Goal: Information Seeking & Learning: Learn about a topic

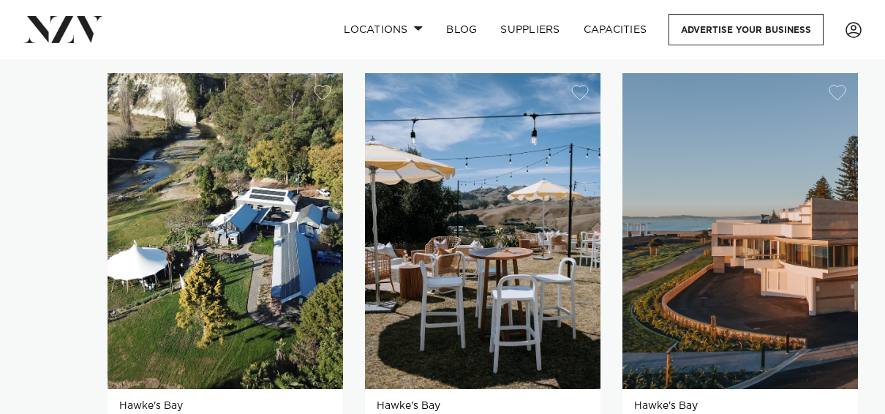
scroll to position [991, 0]
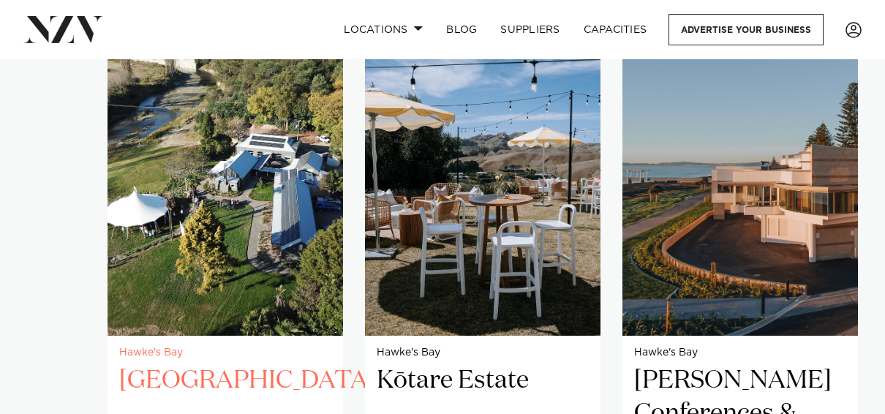
click at [241, 256] on img "1 / 3" at bounding box center [226, 178] width 236 height 316
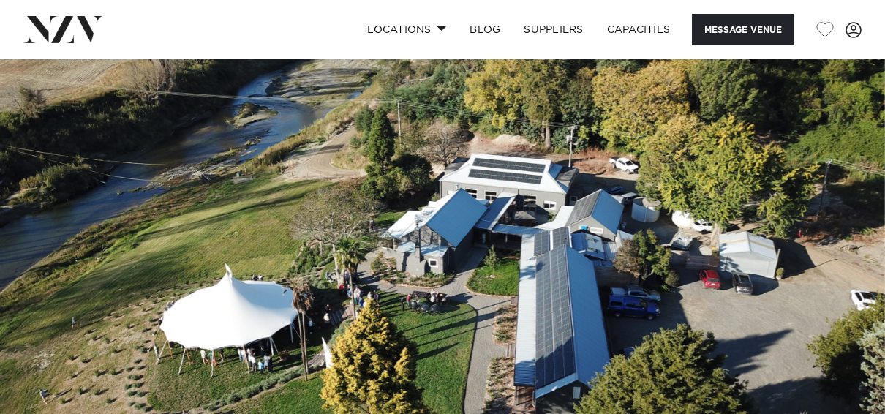
click at [400, 310] on img at bounding box center [442, 266] width 885 height 415
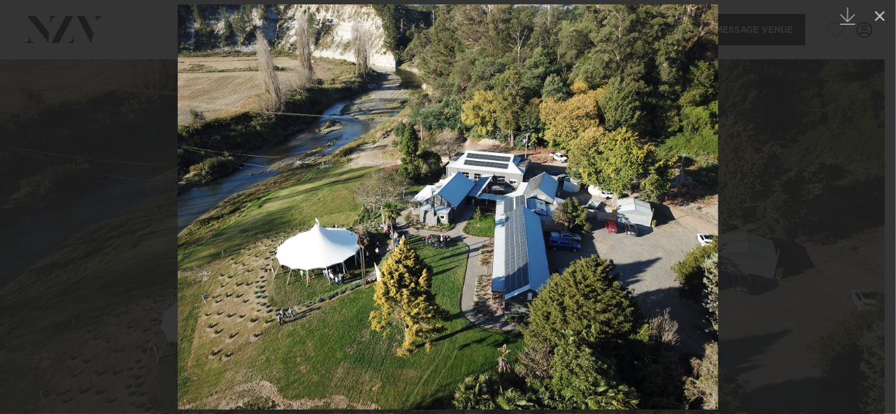
click at [844, 214] on div at bounding box center [448, 207] width 896 height 414
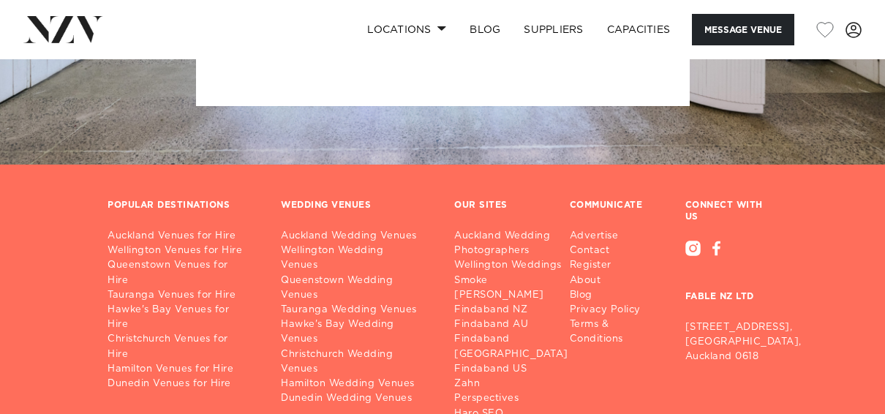
scroll to position [3166, 0]
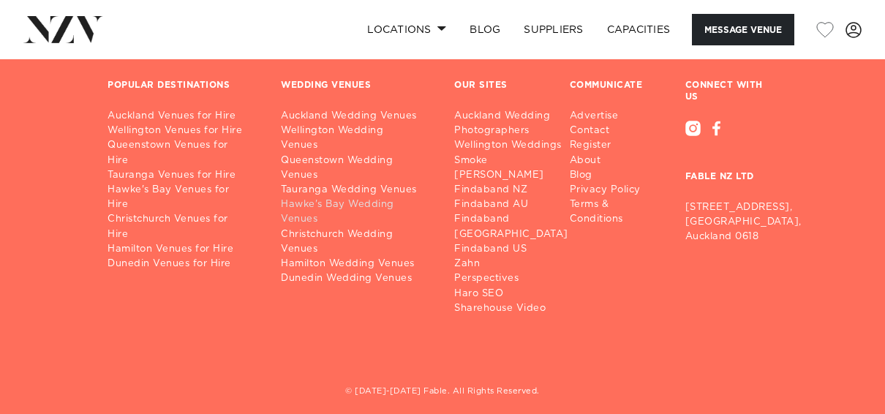
click at [313, 198] on link "Hawke's Bay Wedding Venues" at bounding box center [356, 212] width 150 height 29
click at [195, 183] on link "Hawke's Bay Venues for Hire" at bounding box center [183, 197] width 150 height 29
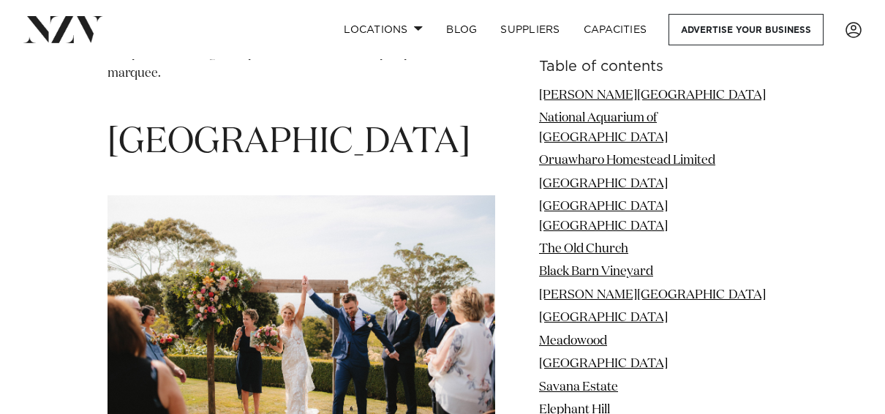
scroll to position [6049, 0]
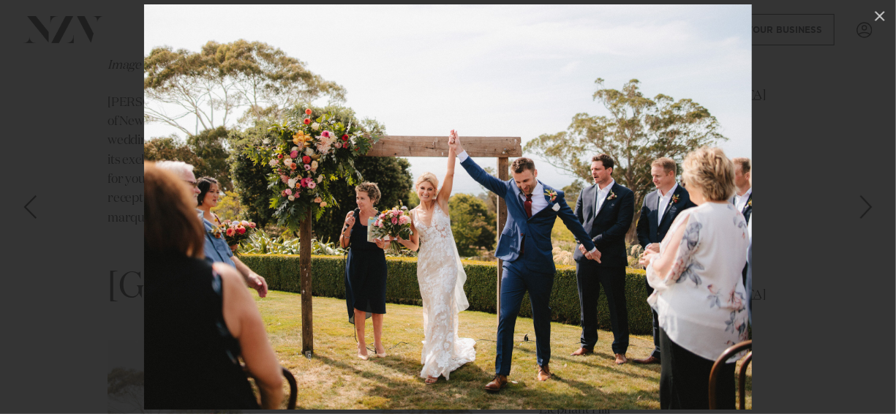
click at [870, 207] on div "Next slide" at bounding box center [867, 207] width 20 height 28
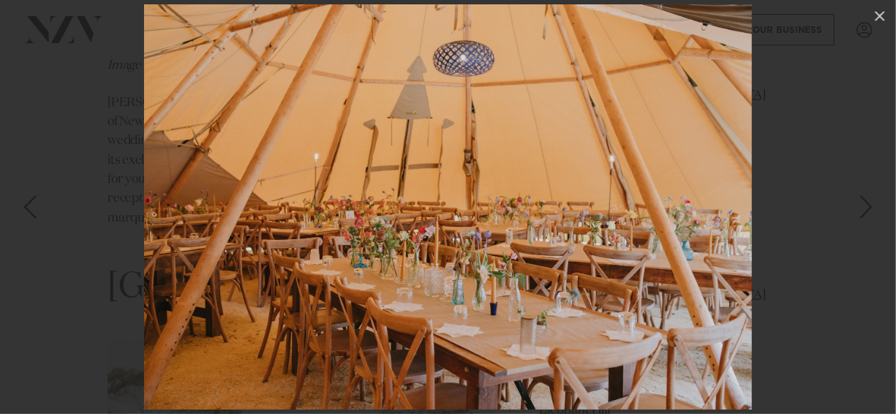
click at [874, 201] on div "Next slide" at bounding box center [867, 207] width 20 height 28
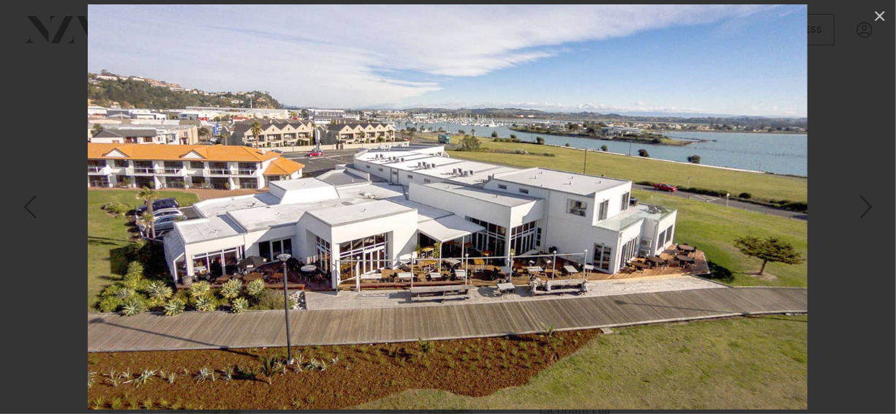
click at [874, 201] on div "Next slide" at bounding box center [867, 207] width 20 height 28
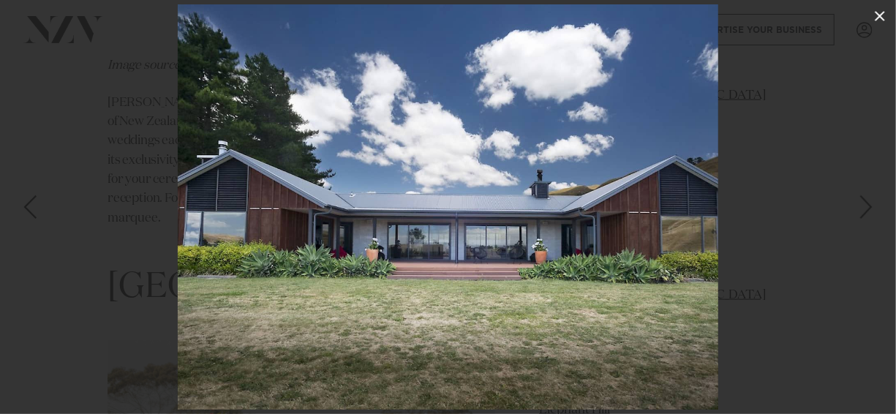
click at [884, 21] on icon at bounding box center [881, 16] width 18 height 18
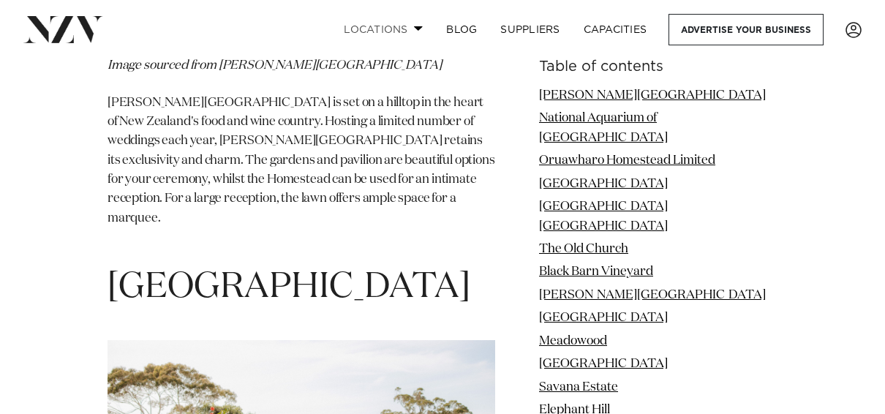
click at [419, 28] on span at bounding box center [419, 28] width 10 height 5
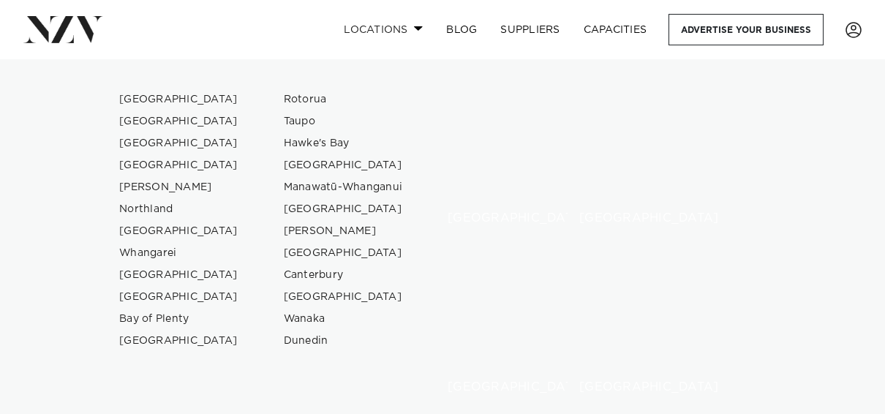
click at [419, 28] on span at bounding box center [419, 28] width 10 height 5
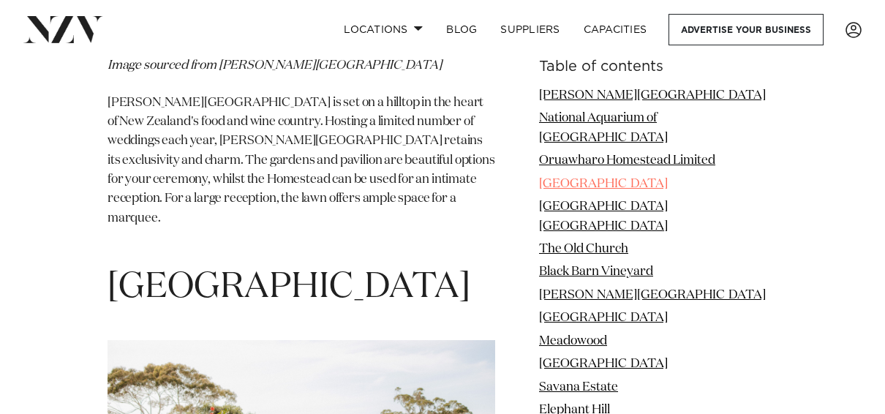
click at [648, 178] on link "Gwavas Gardens" at bounding box center [603, 184] width 129 height 12
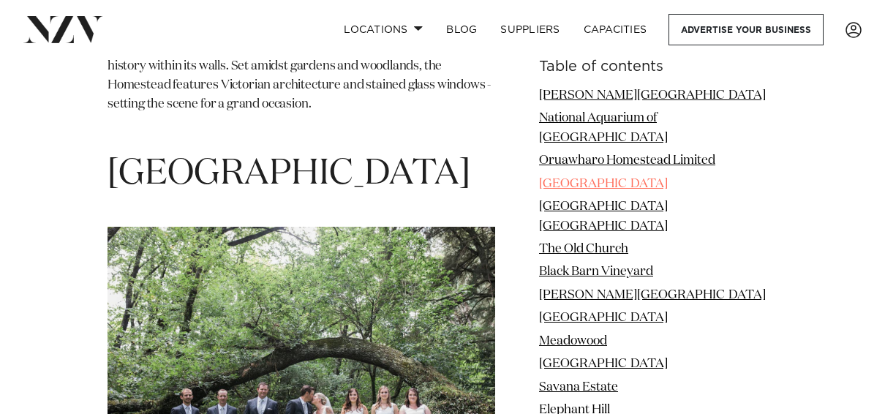
scroll to position [3406, 0]
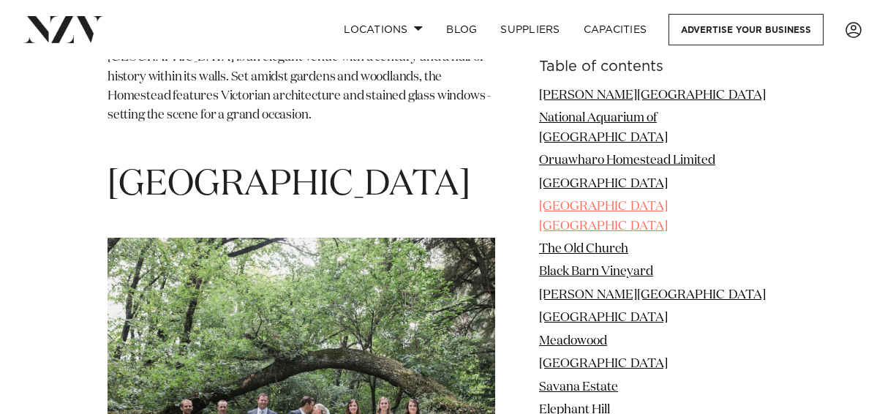
click at [638, 201] on link "River House Hawke's Bay" at bounding box center [603, 216] width 129 height 31
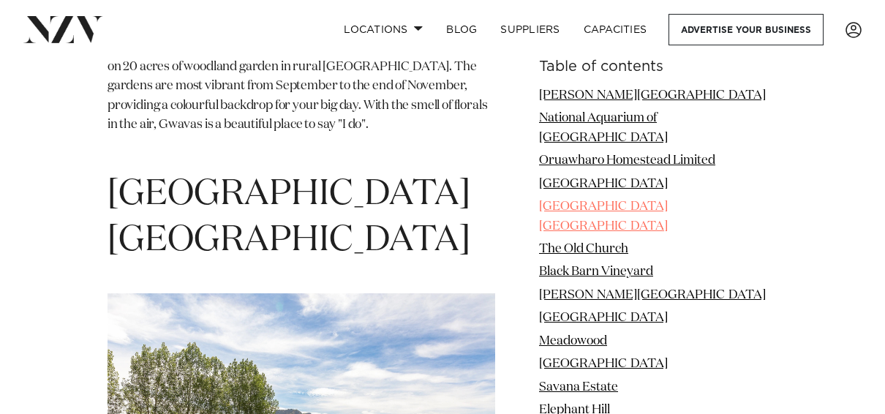
scroll to position [3936, 0]
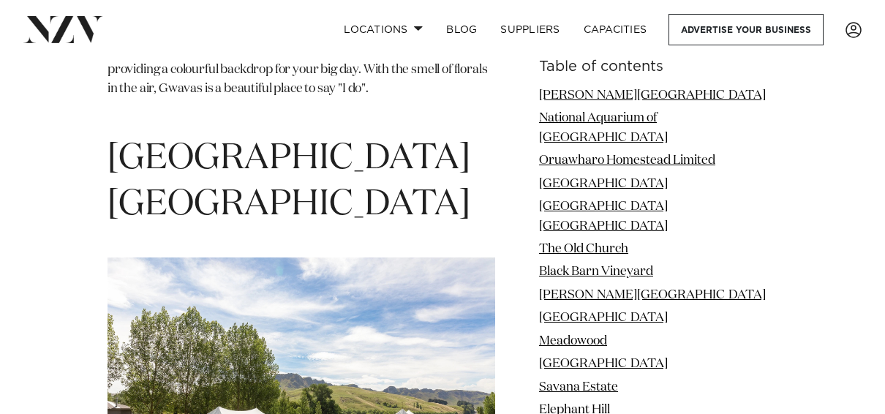
click at [610, 286] on li "Greenhill Lodge" at bounding box center [658, 295] width 239 height 19
click at [610, 289] on link "Greenhill Lodge" at bounding box center [652, 295] width 227 height 12
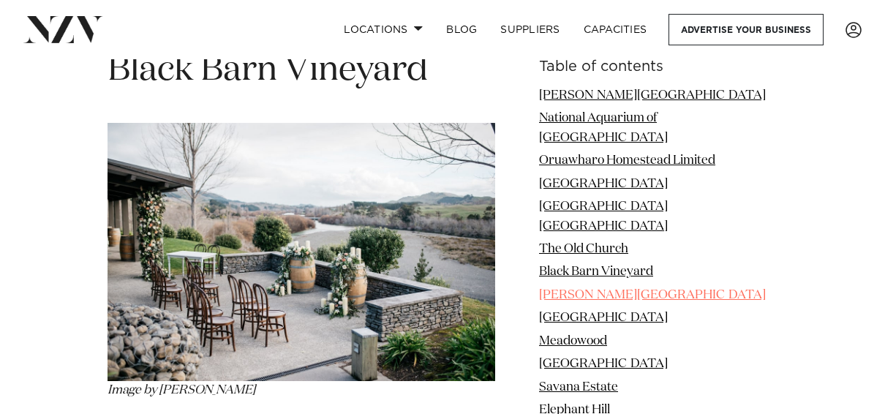
scroll to position [5527, 0]
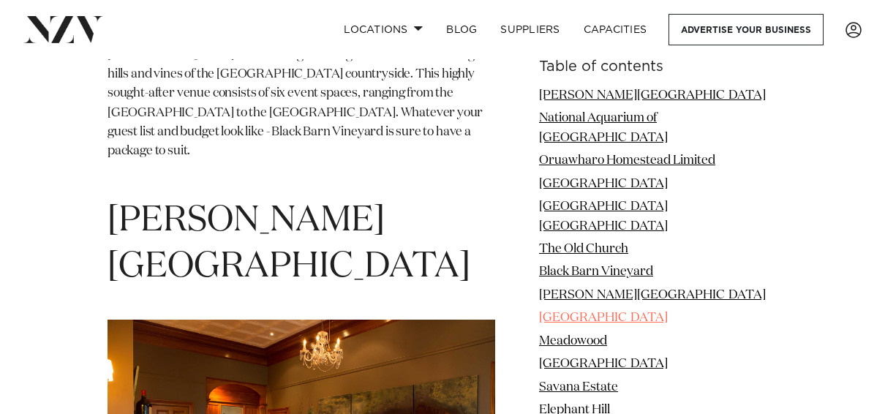
click at [610, 312] on link "Cape Estate" at bounding box center [603, 318] width 129 height 12
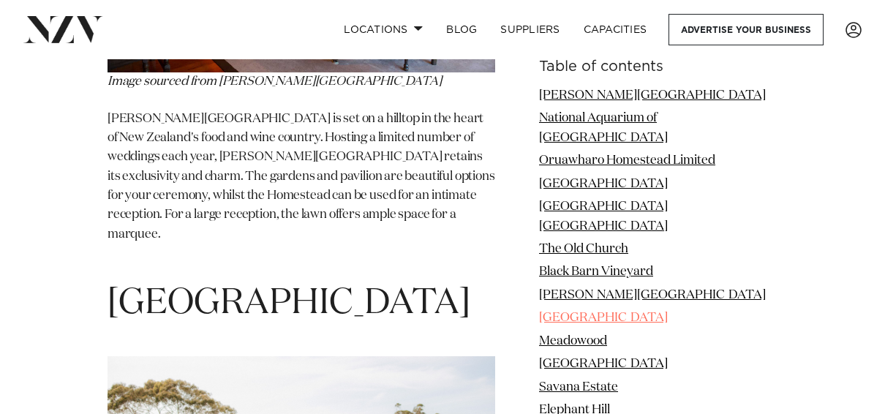
scroll to position [6058, 0]
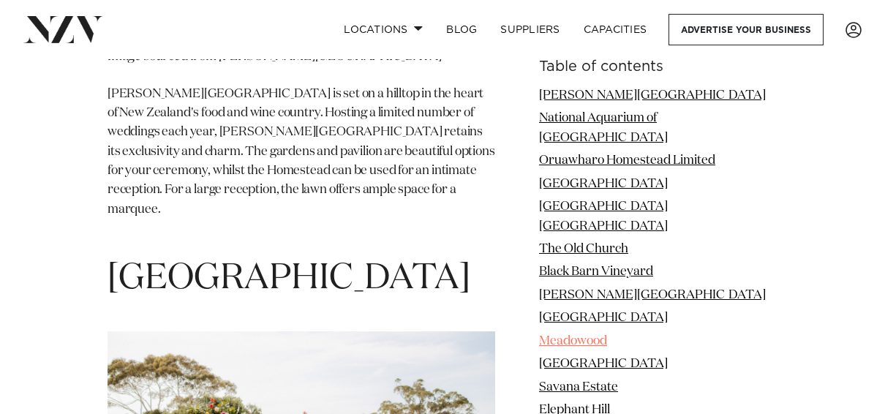
click at [607, 335] on link "Meadowood" at bounding box center [573, 341] width 68 height 12
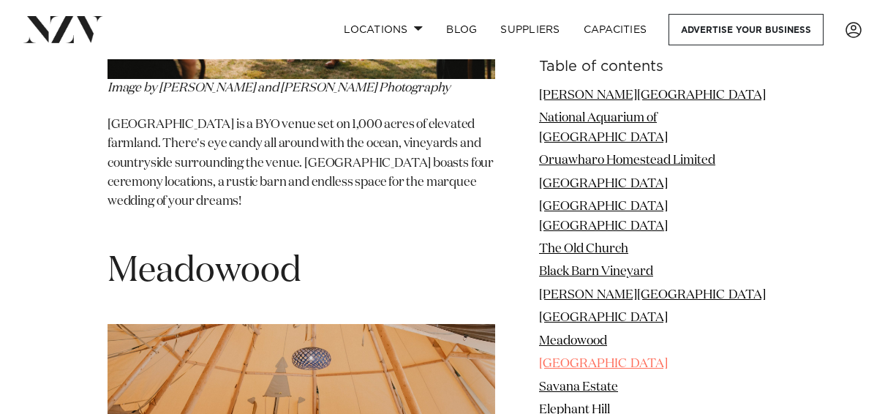
click at [609, 358] on link "East Pier Hotel" at bounding box center [603, 364] width 129 height 12
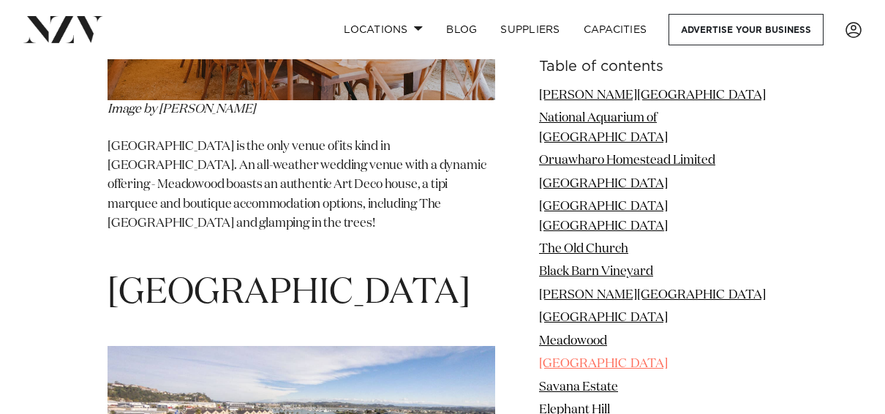
scroll to position [7081, 0]
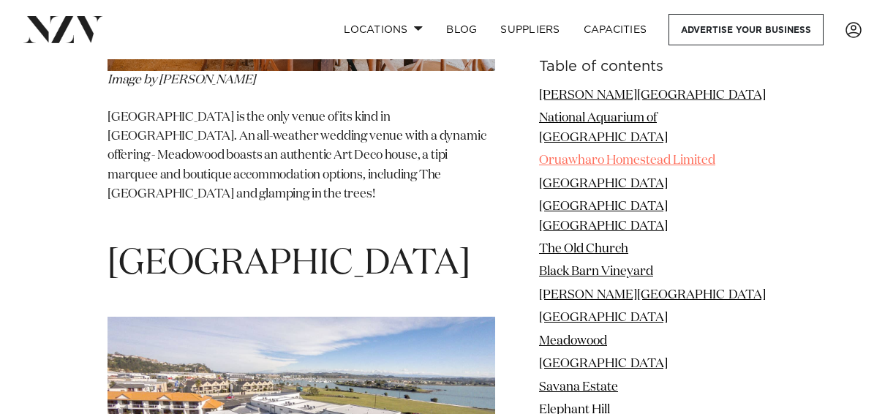
click at [595, 154] on link "Oruawharo Homestead Limited" at bounding box center [627, 160] width 176 height 12
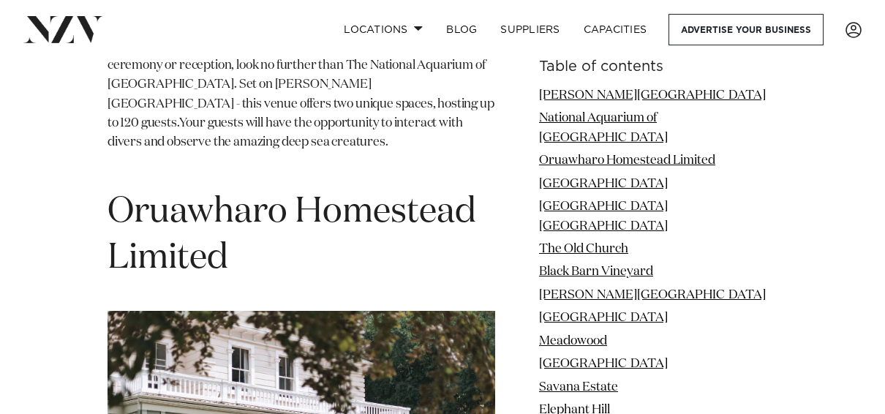
scroll to position [2485, 0]
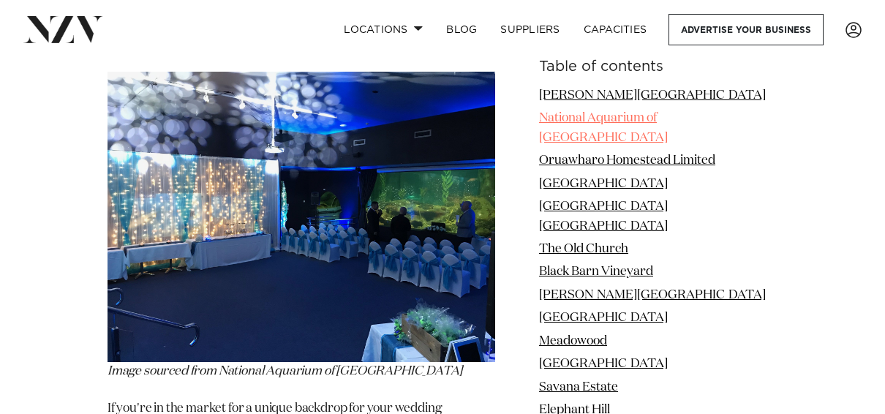
click at [651, 121] on link "National Aquarium of NZ" at bounding box center [603, 127] width 129 height 31
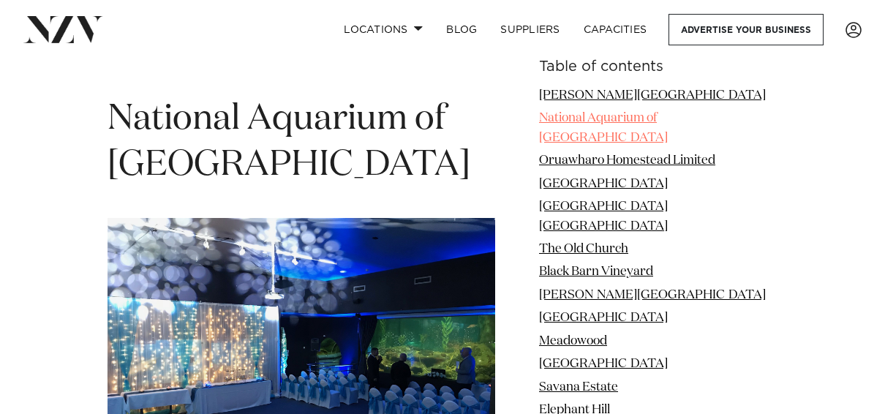
click at [651, 121] on link "National Aquarium of NZ" at bounding box center [603, 127] width 129 height 31
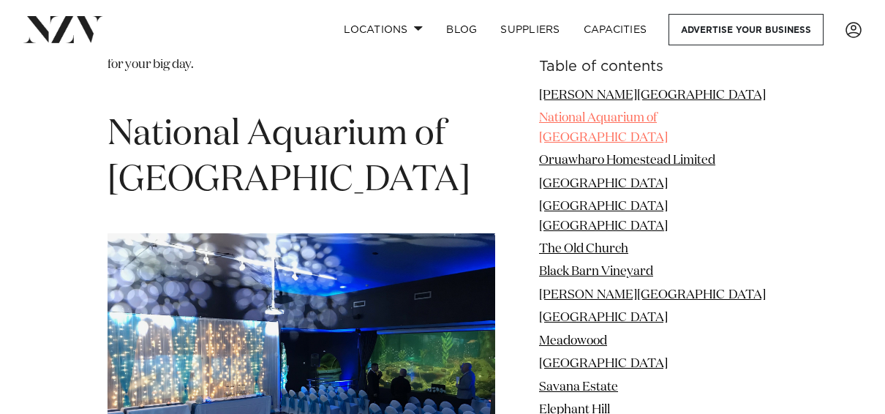
scroll to position [2281, 0]
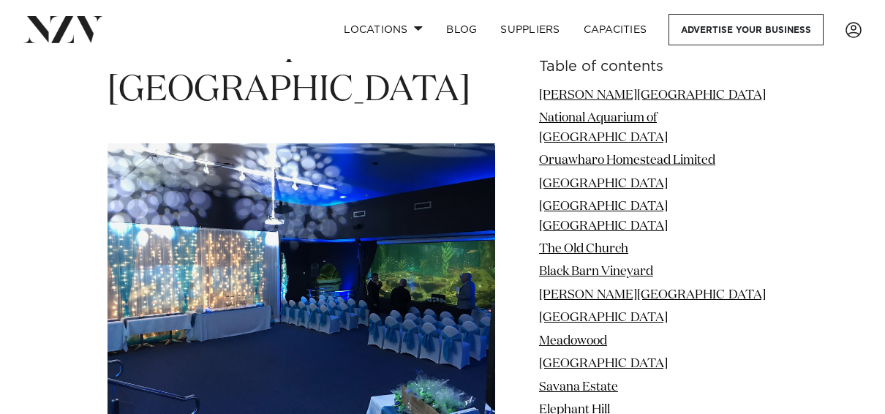
scroll to position [2453, 0]
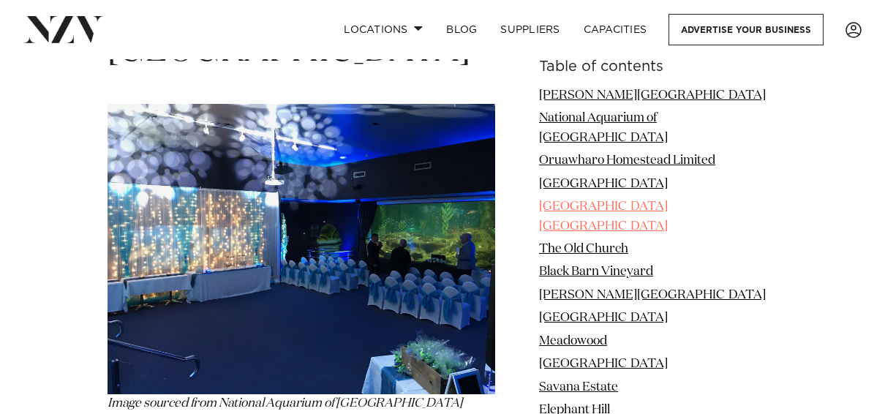
click at [618, 201] on link "River House Hawke's Bay" at bounding box center [603, 216] width 129 height 31
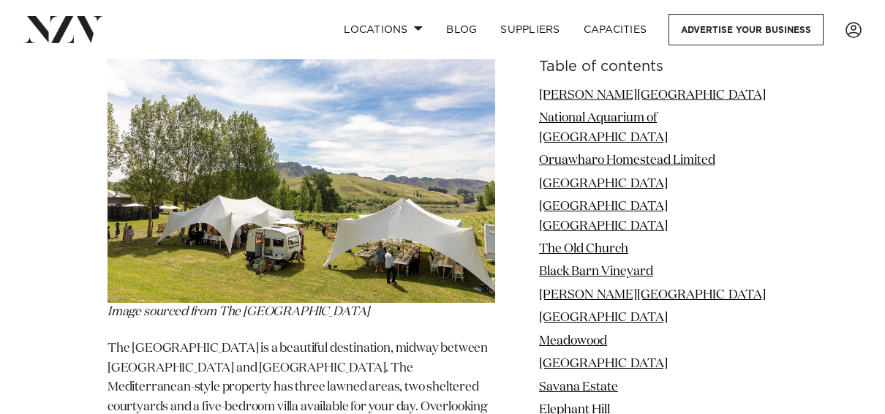
scroll to position [4161, 0]
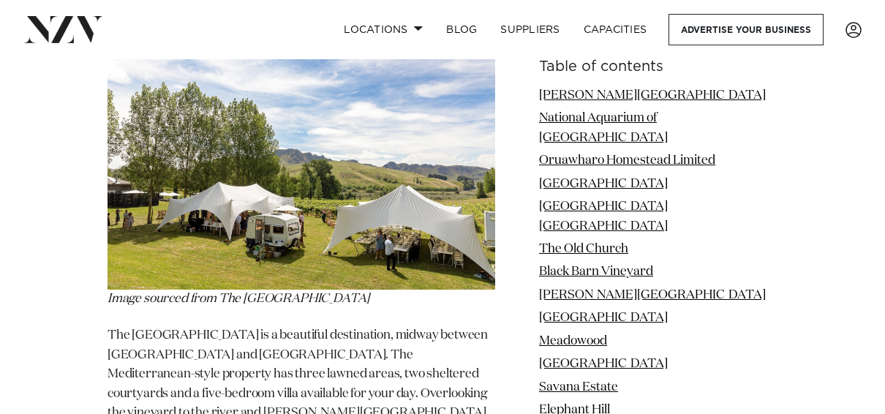
click at [263, 132] on img at bounding box center [302, 162] width 388 height 258
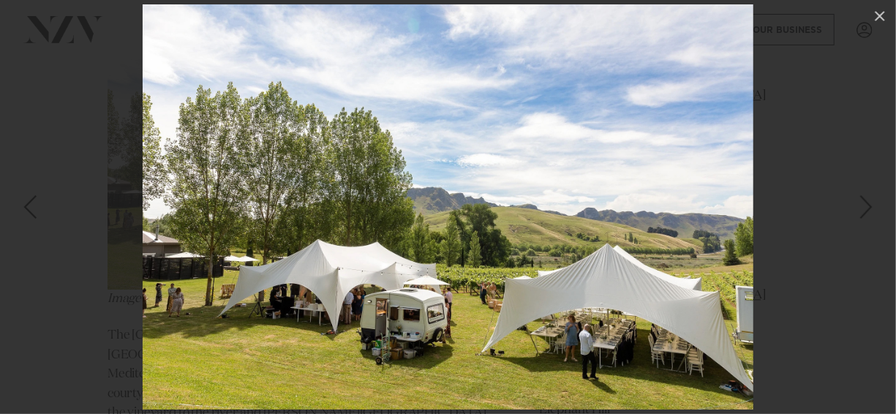
click at [866, 207] on div "Next slide" at bounding box center [867, 207] width 20 height 28
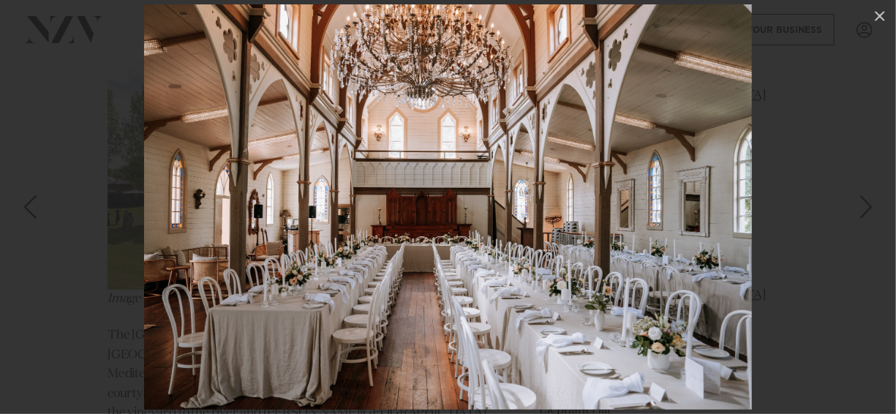
click at [866, 207] on div "Next slide" at bounding box center [867, 207] width 20 height 28
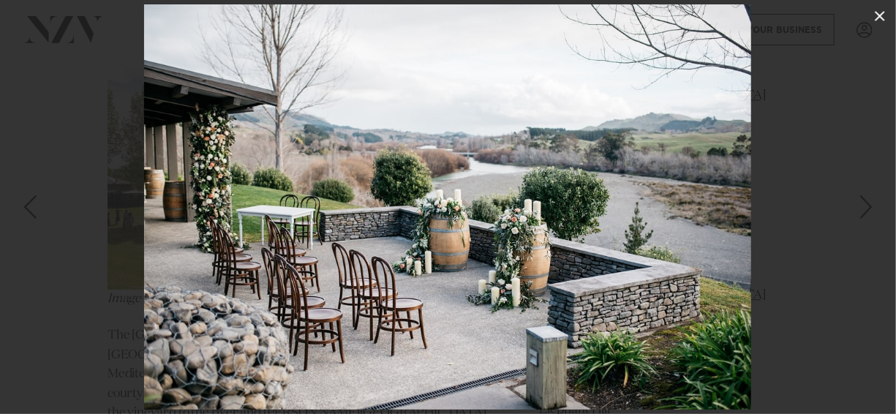
click at [881, 13] on icon at bounding box center [881, 16] width 18 height 18
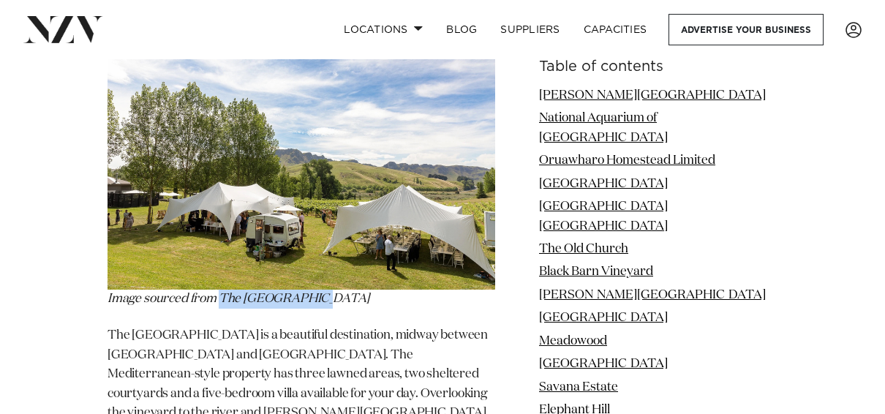
drag, startPoint x: 222, startPoint y: 198, endPoint x: 324, endPoint y: 203, distance: 102.6
click at [324, 203] on p "Image sourced from The River House" at bounding box center [302, 171] width 388 height 277
copy em "The River House"
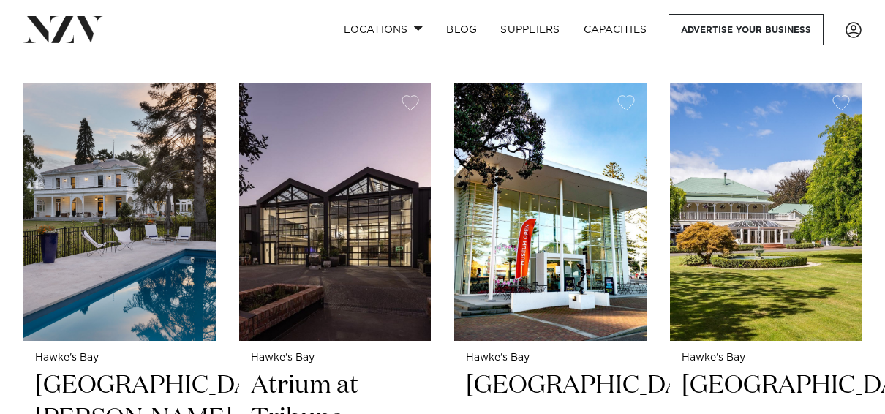
scroll to position [1698, 0]
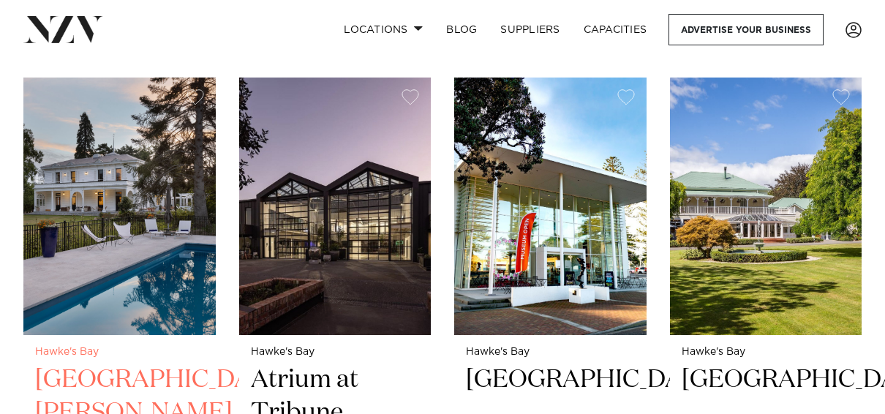
click at [106, 234] on img at bounding box center [119, 207] width 192 height 258
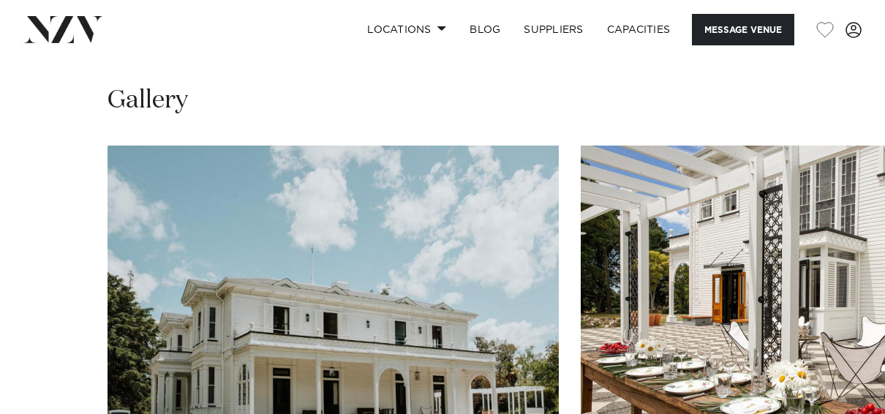
scroll to position [1235, 0]
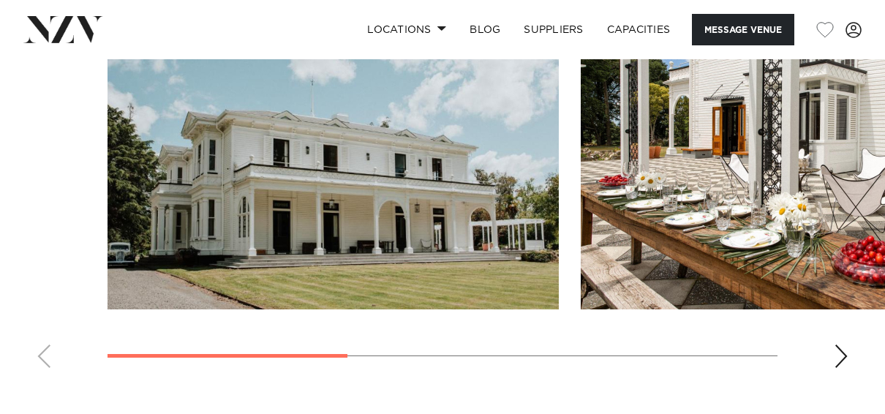
click at [841, 345] on div "Next slide" at bounding box center [841, 356] width 15 height 23
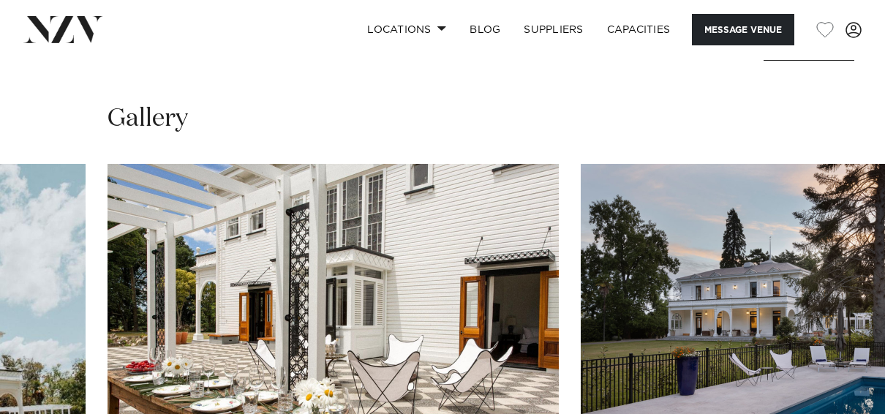
scroll to position [0, 0]
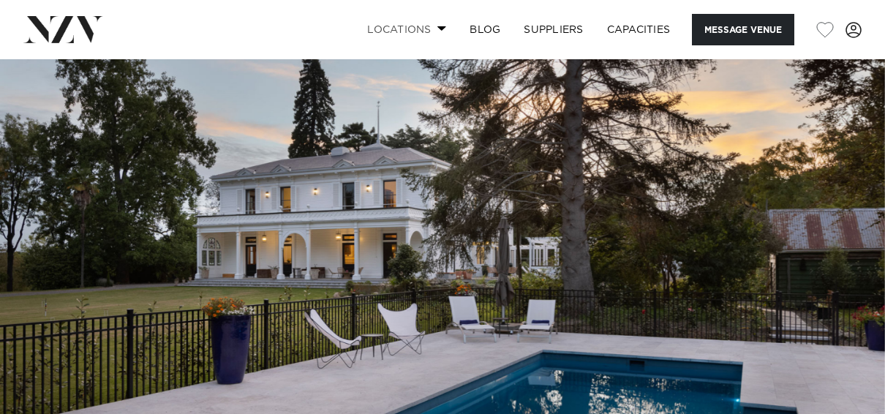
click at [431, 26] on link "Locations" at bounding box center [407, 29] width 102 height 31
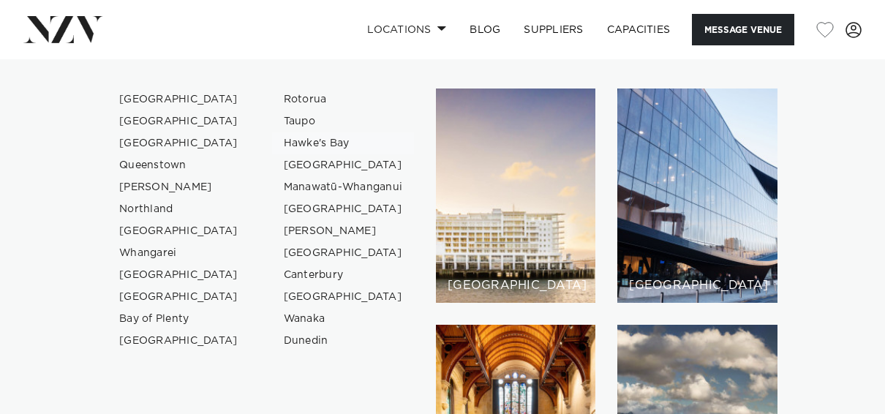
click at [315, 140] on link "Hawke's Bay" at bounding box center [343, 143] width 143 height 22
